Goal: Task Accomplishment & Management: Manage account settings

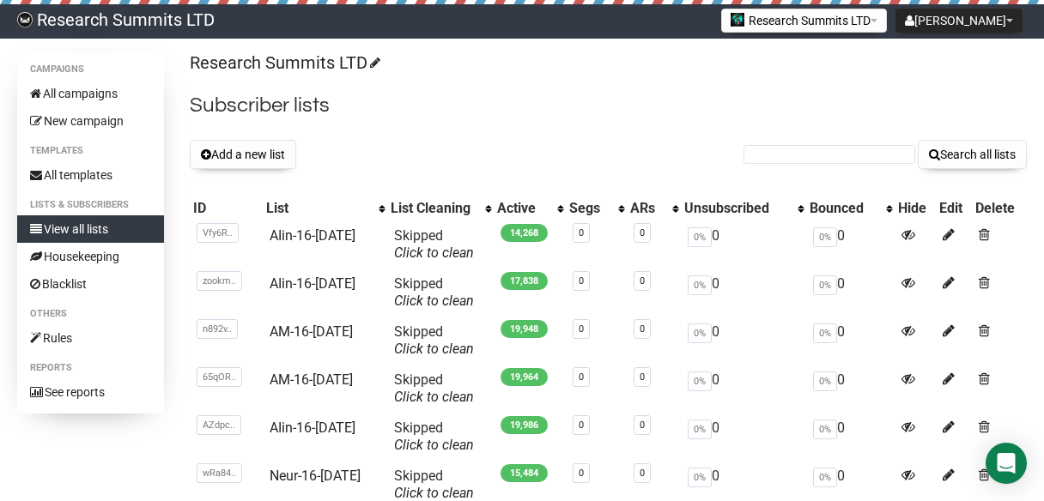
scroll to position [206, 0]
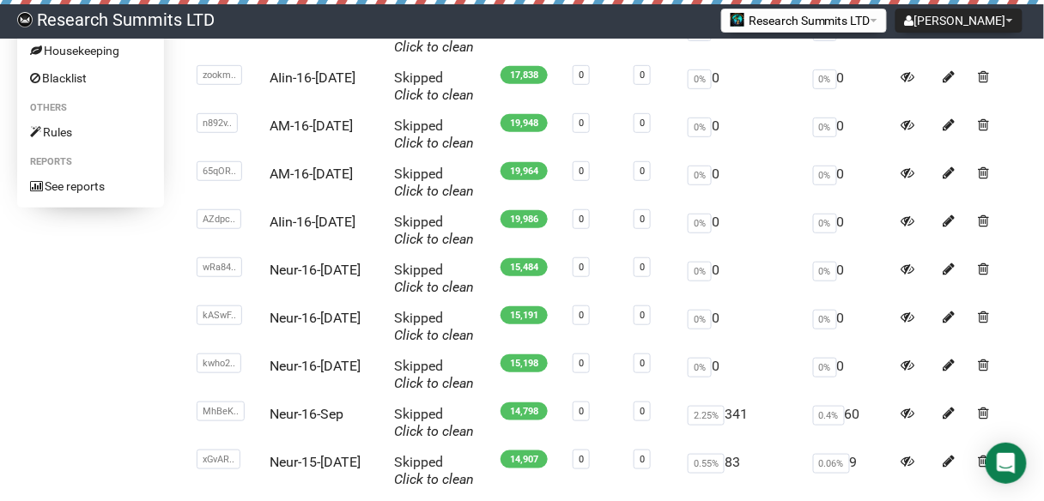
click at [82, 232] on div "Campaigns All campaigns New campaign Templates All templates Lists & subscriber…" at bounding box center [521, 205] width 1009 height 718
click at [120, 264] on div "Campaigns All campaigns New campaign Templates All templates Lists & subscriber…" at bounding box center [521, 205] width 1009 height 718
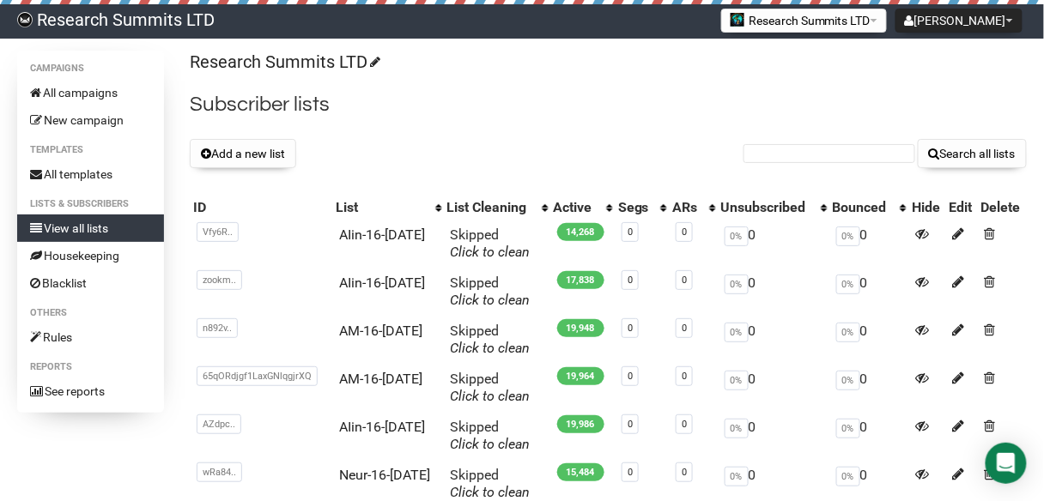
scroll to position [0, 0]
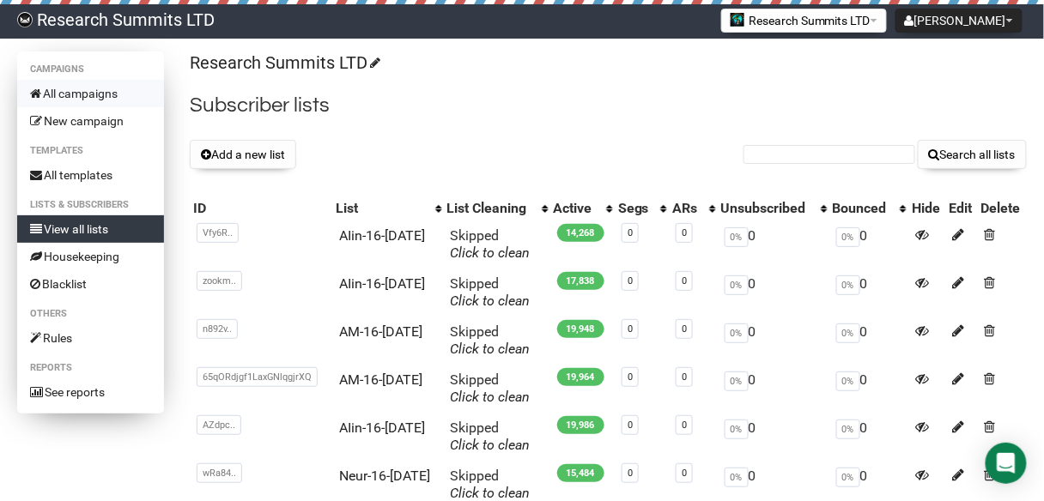
click at [87, 94] on link "All campaigns" at bounding box center [90, 93] width 147 height 27
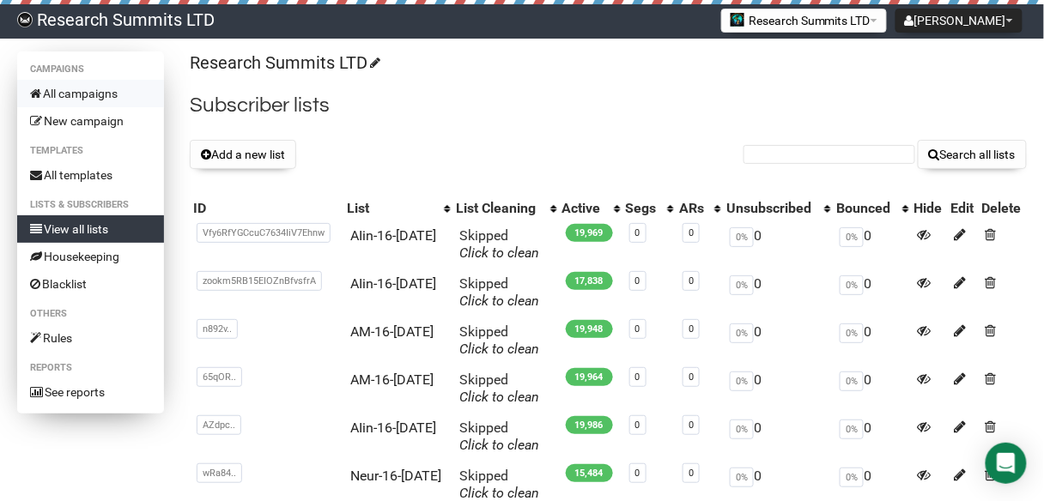
click at [100, 86] on link "All campaigns" at bounding box center [90, 93] width 147 height 27
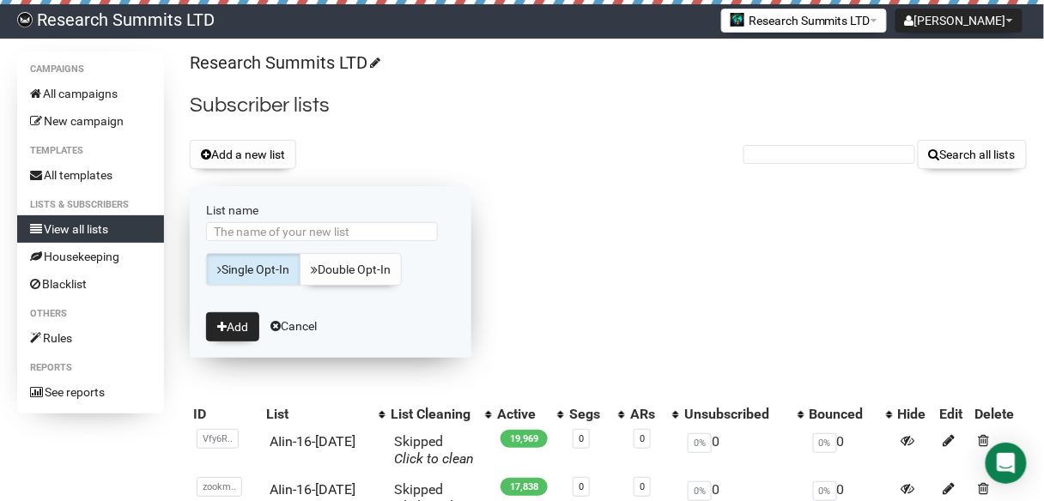
click at [311, 229] on input "List name" at bounding box center [322, 231] width 232 height 19
click at [254, 233] on input "Cyber-5-Sep" at bounding box center [322, 231] width 232 height 19
click at [288, 231] on input "Cyber-16-Sep" at bounding box center [322, 231] width 232 height 19
type input "Cyber-16-Sep1"
click at [236, 319] on button "Add" at bounding box center [232, 326] width 53 height 29
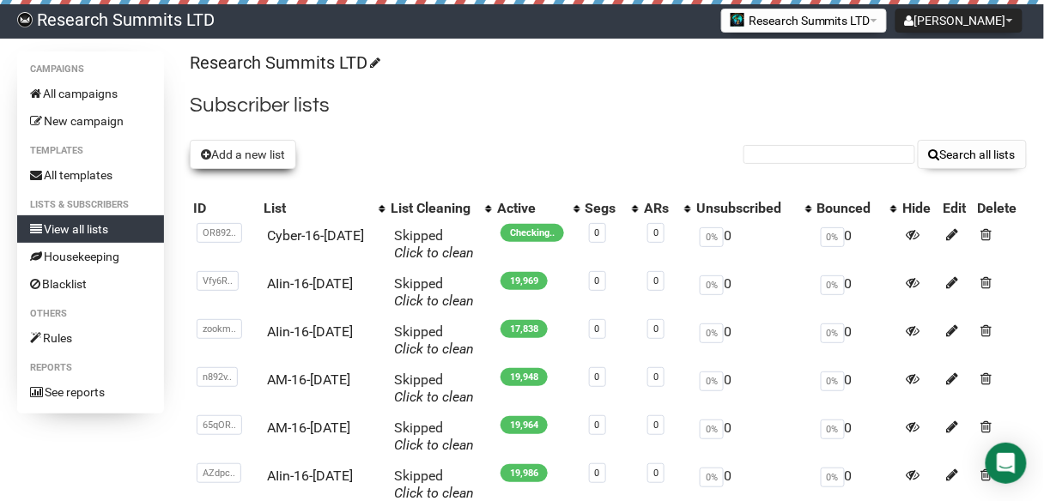
click at [271, 152] on button "Add a new list" at bounding box center [243, 154] width 106 height 29
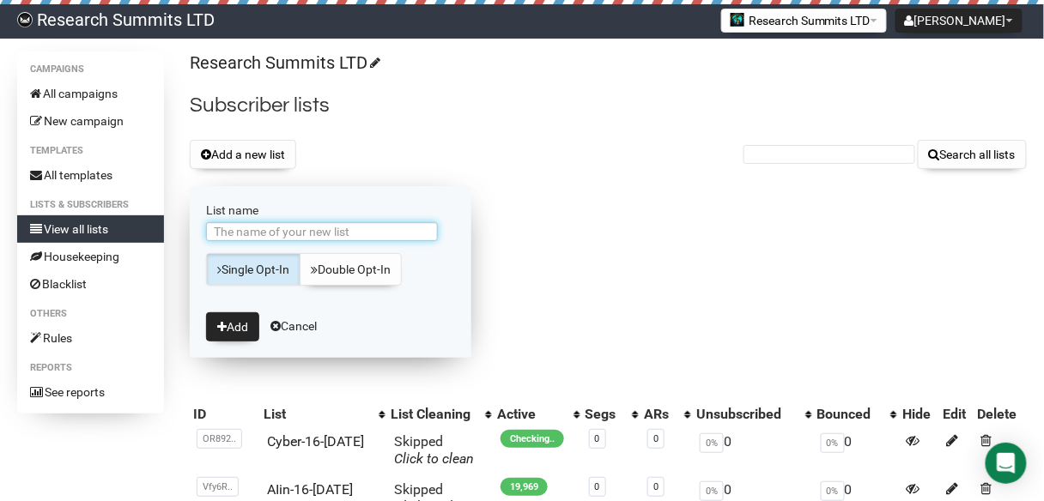
click at [323, 232] on input "List name" at bounding box center [322, 231] width 232 height 19
type input "Cyber-16-[DATE]"
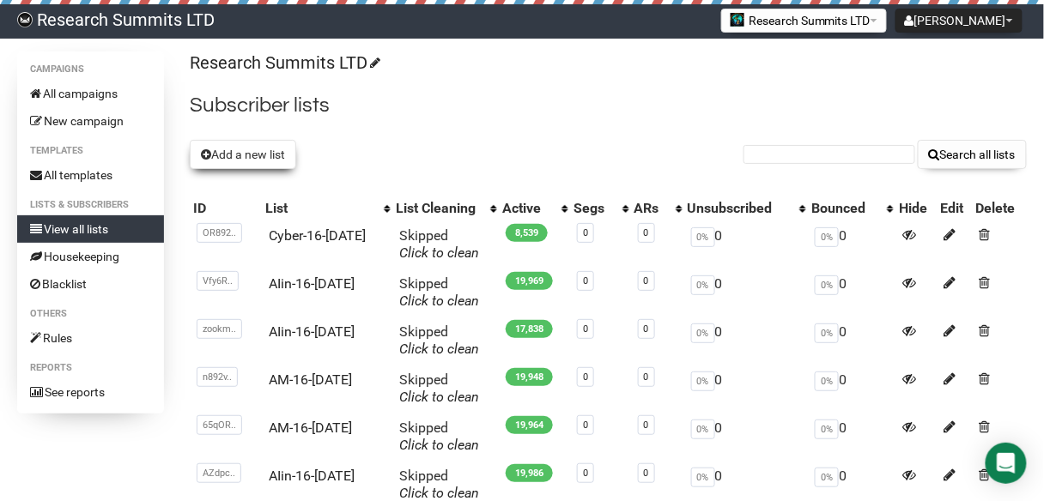
click at [248, 156] on button "Add a new list" at bounding box center [243, 154] width 106 height 29
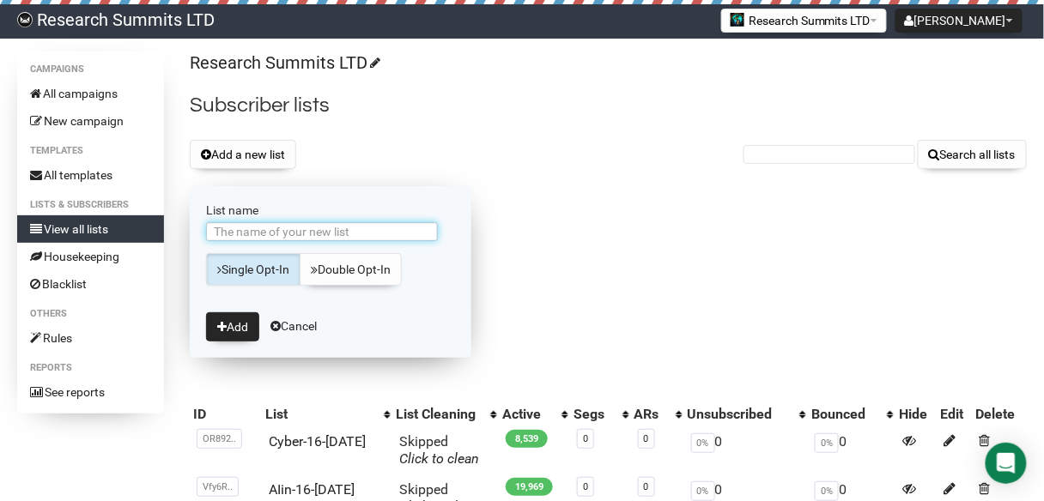
click at [308, 233] on input "List name" at bounding box center [322, 231] width 232 height 19
type input "Cyber-16-[DATE]"
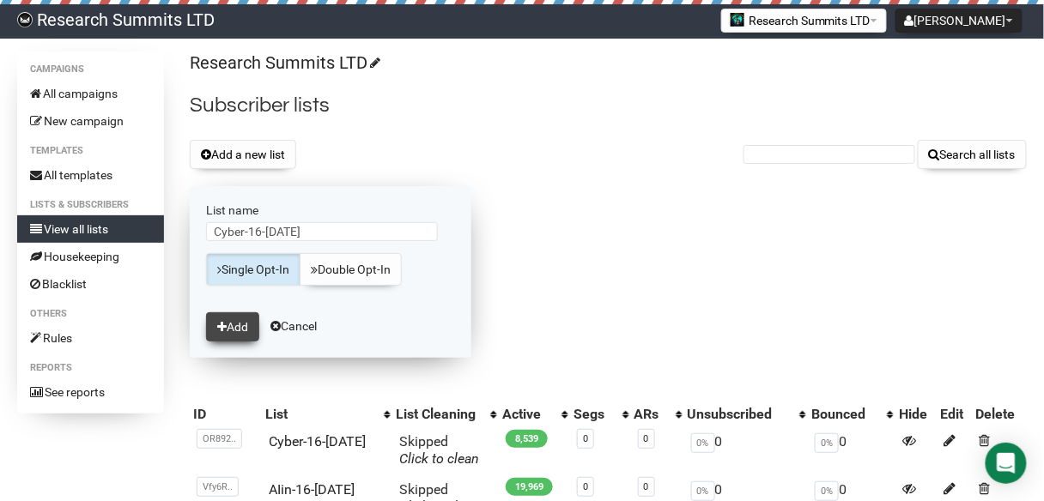
click at [233, 329] on button "Add" at bounding box center [232, 326] width 53 height 29
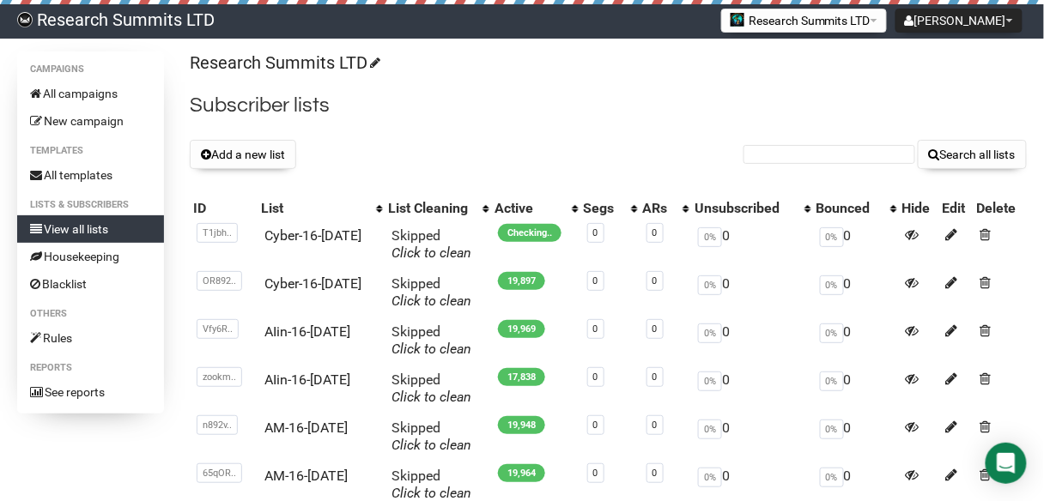
click at [478, 106] on h2 "Subscriber lists" at bounding box center [608, 105] width 837 height 31
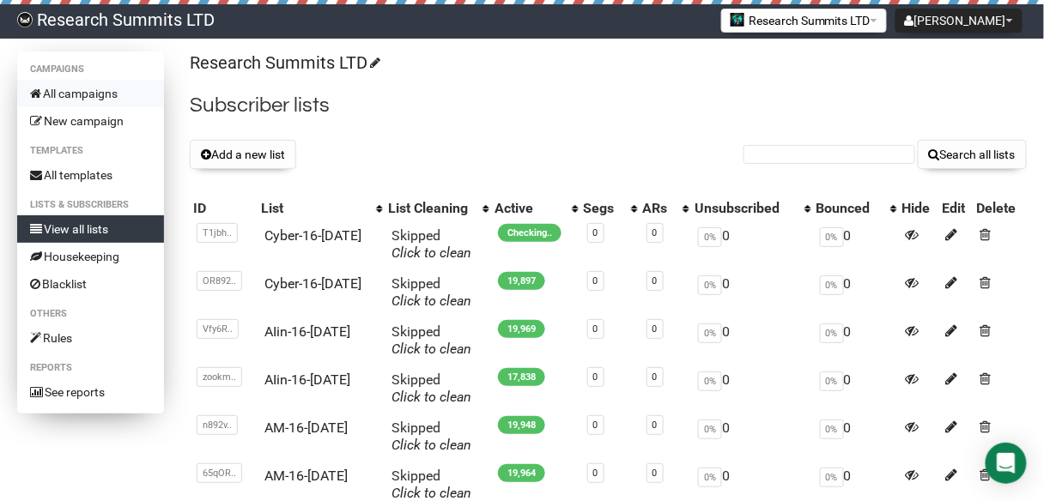
click at [109, 88] on link "All campaigns" at bounding box center [90, 93] width 147 height 27
